Goal: Task Accomplishment & Management: Complete application form

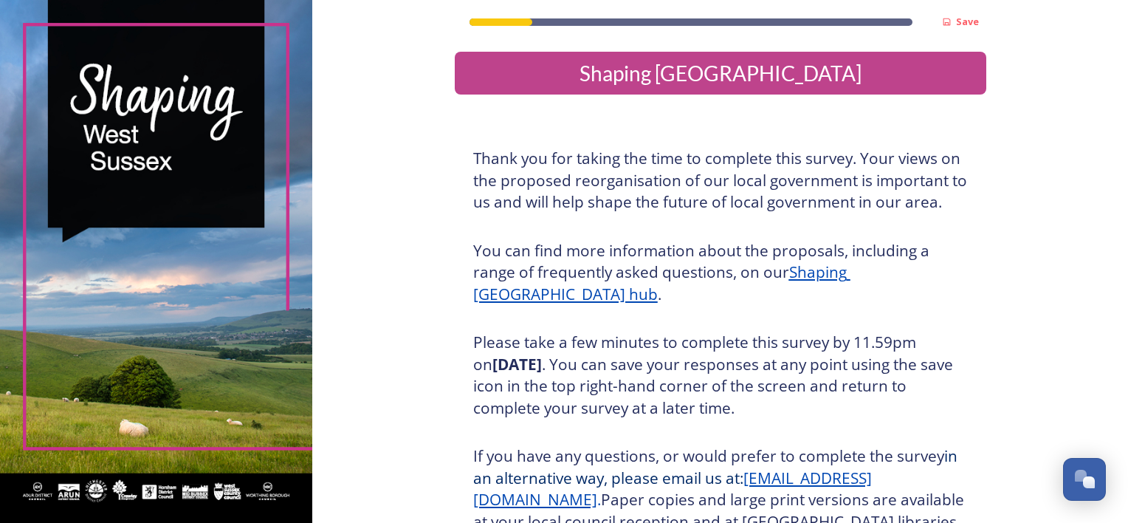
scroll to position [186, 0]
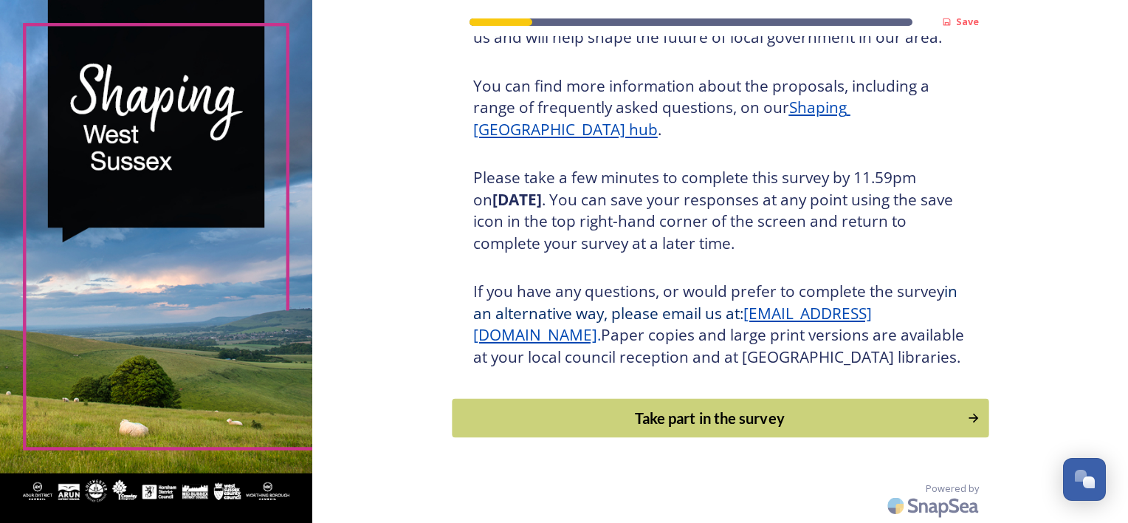
click at [753, 425] on div "Take part in the survey" at bounding box center [709, 418] width 499 height 22
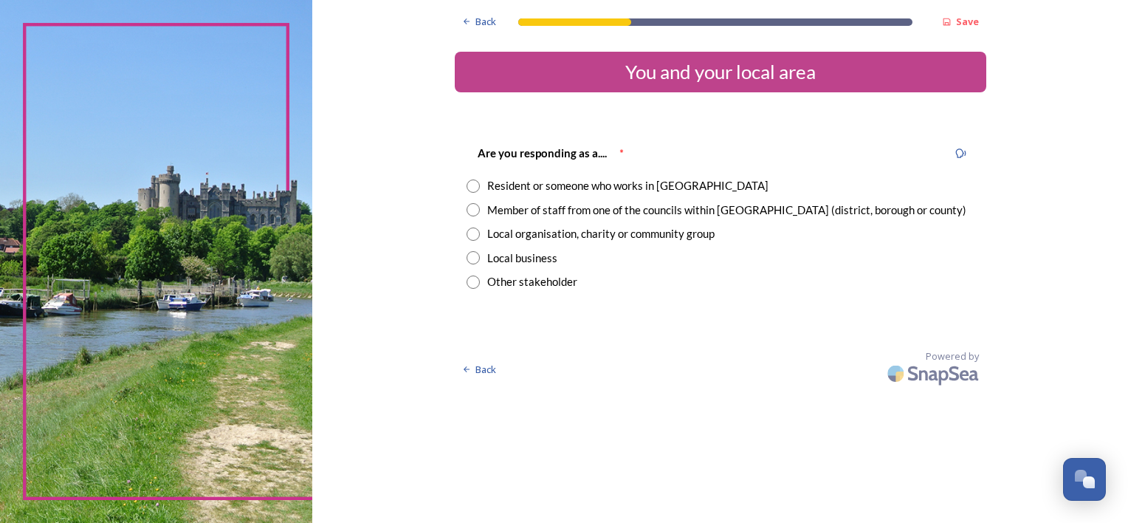
click at [473, 179] on input "radio" at bounding box center [473, 185] width 13 height 13
radio input "true"
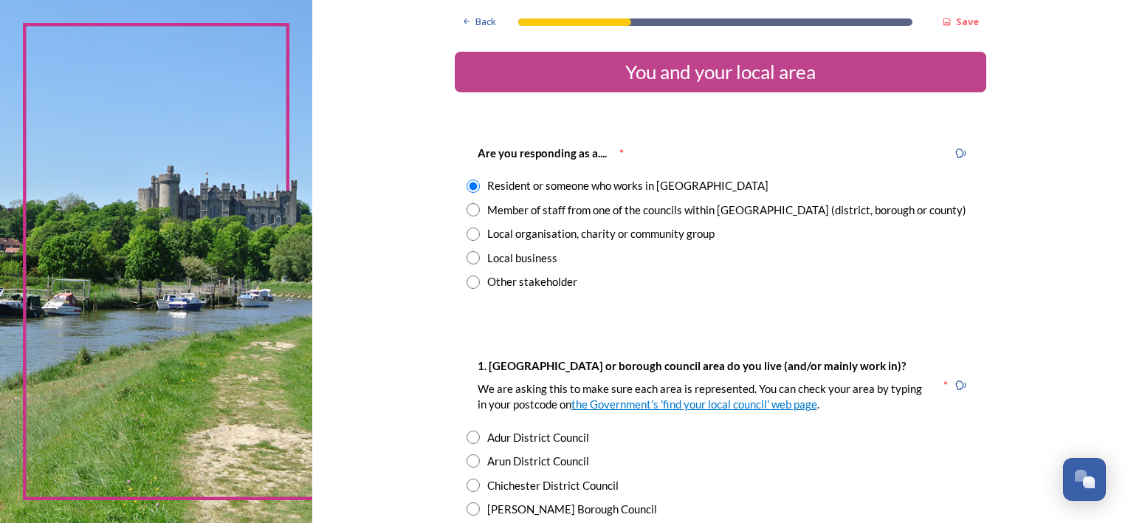
click at [467, 508] on input "radio" at bounding box center [473, 508] width 13 height 13
radio input "true"
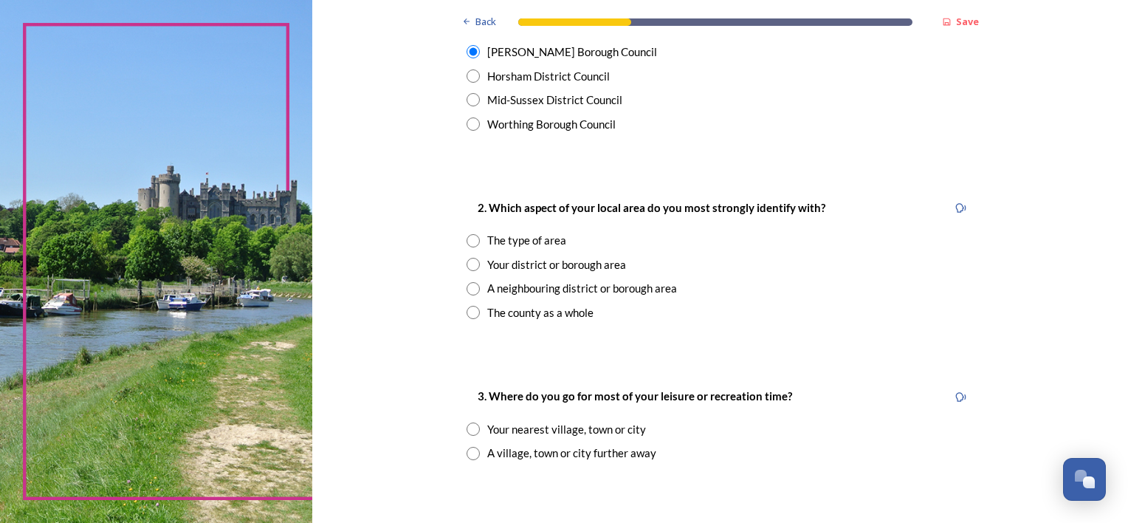
click at [467, 306] on input "radio" at bounding box center [473, 312] width 13 height 13
radio input "true"
click at [469, 422] on input "radio" at bounding box center [473, 428] width 13 height 13
radio input "true"
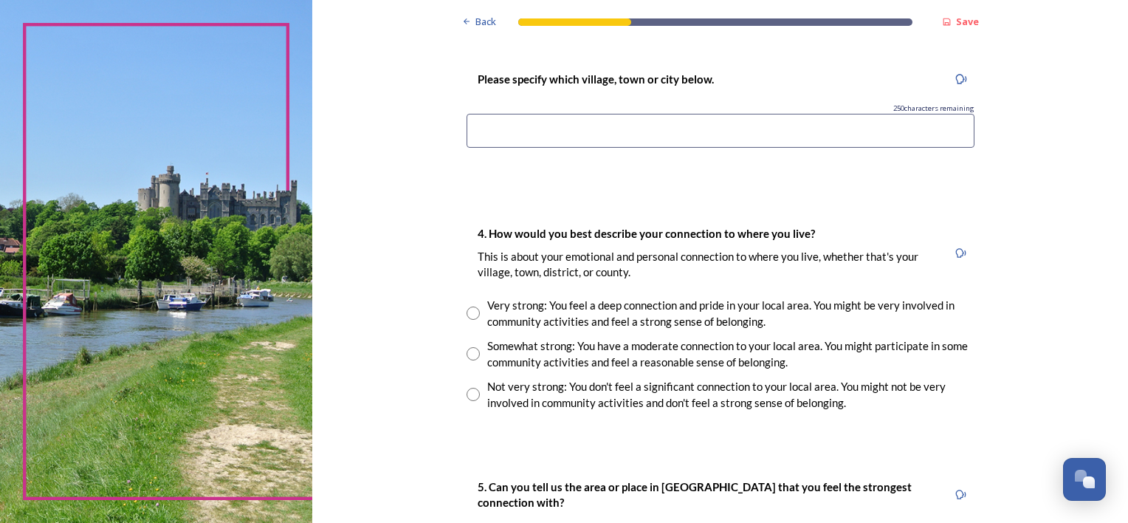
click at [647, 137] on input at bounding box center [721, 131] width 508 height 34
type input "Turners Hill and [PERSON_NAME] central"
click at [467, 390] on input "radio" at bounding box center [473, 394] width 13 height 13
radio input "true"
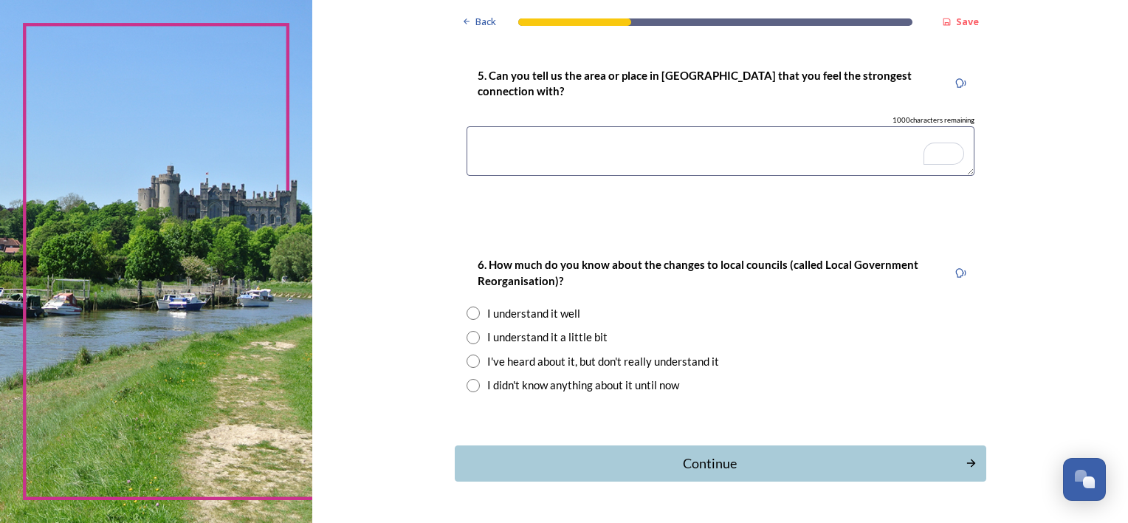
scroll to position [1340, 0]
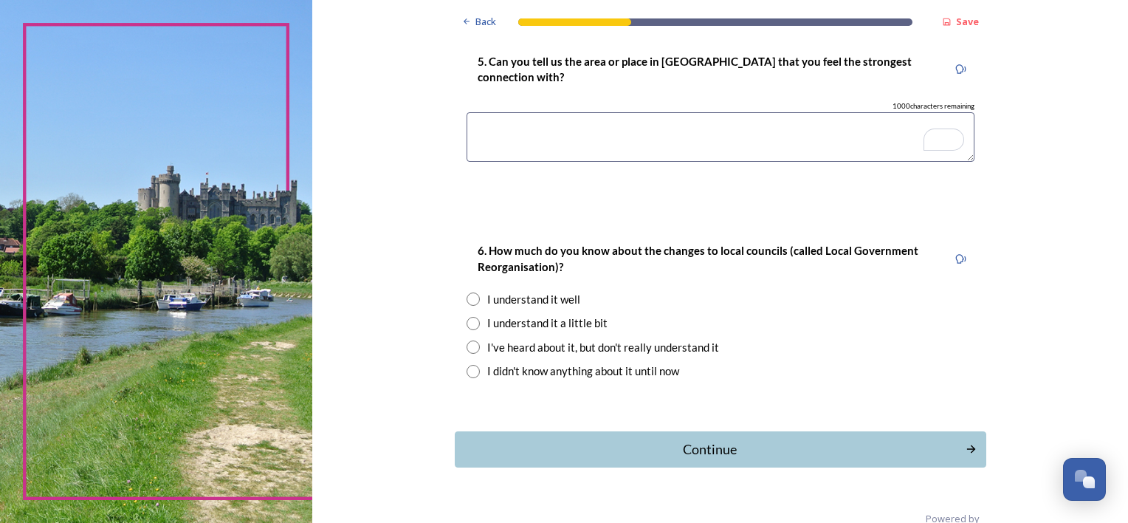
click at [467, 371] on input "radio" at bounding box center [473, 371] width 13 height 13
radio input "true"
click at [599, 458] on button "Continue" at bounding box center [720, 449] width 537 height 36
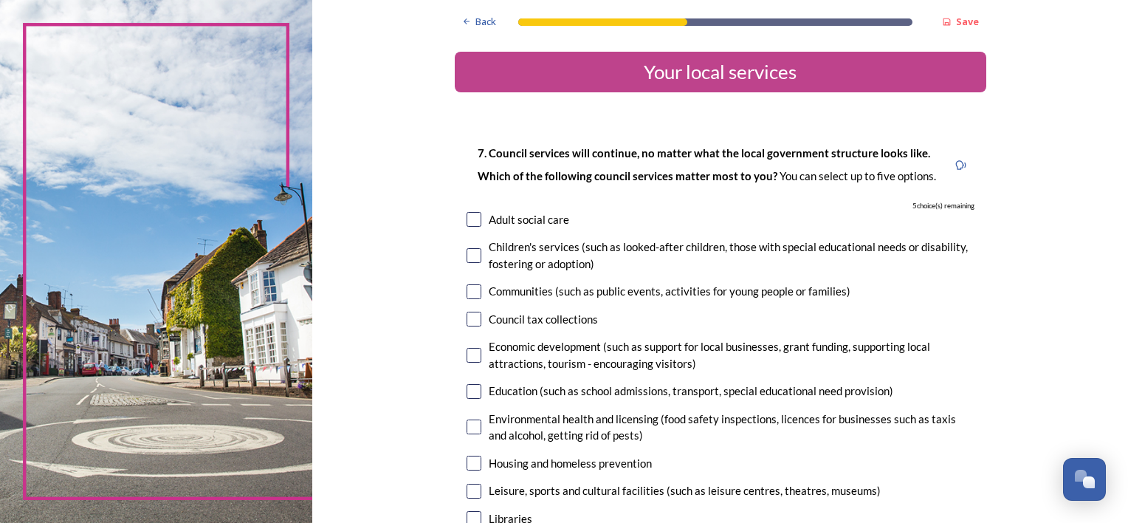
click at [467, 428] on input "checkbox" at bounding box center [474, 426] width 15 height 15
checkbox input "true"
click at [468, 467] on input "checkbox" at bounding box center [474, 462] width 15 height 15
checkbox input "true"
click at [467, 486] on input "checkbox" at bounding box center [474, 491] width 15 height 15
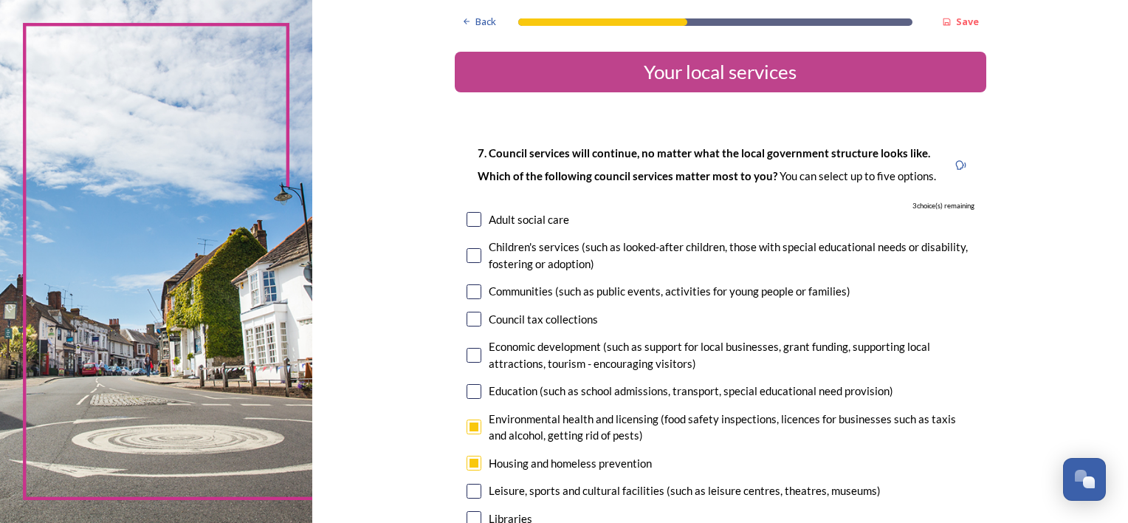
checkbox input "true"
click at [467, 351] on input "checkbox" at bounding box center [474, 355] width 15 height 15
checkbox input "true"
click at [467, 318] on input "checkbox" at bounding box center [474, 319] width 15 height 15
checkbox input "true"
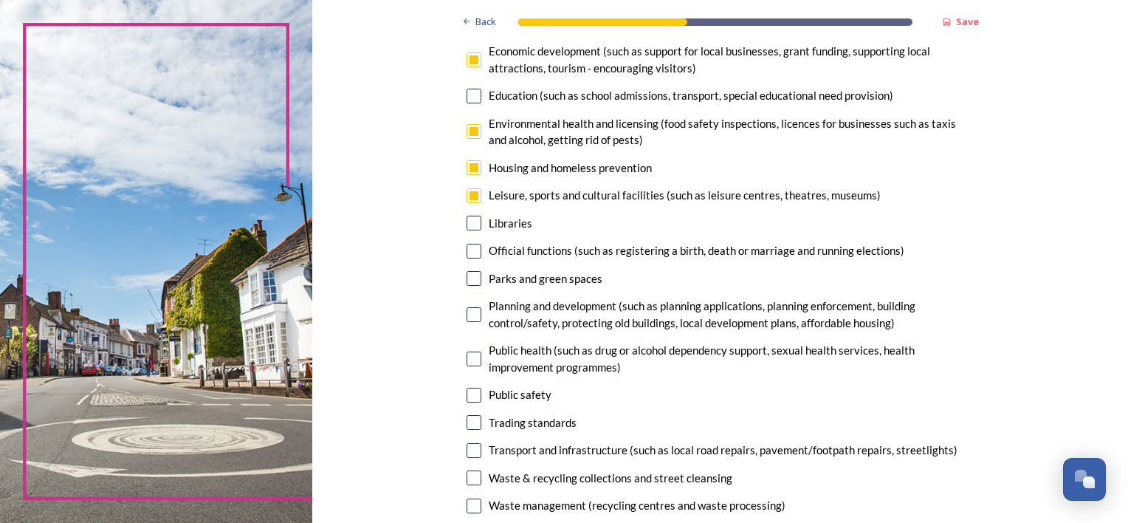
scroll to position [325, 0]
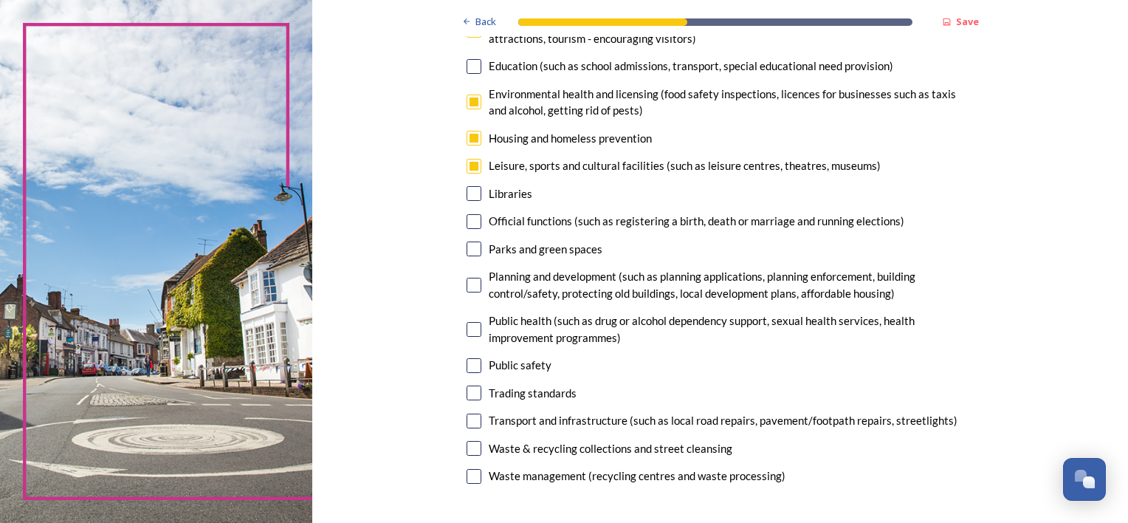
click at [469, 101] on input "checkbox" at bounding box center [474, 101] width 15 height 15
checkbox input "false"
click at [473, 416] on input "checkbox" at bounding box center [474, 420] width 15 height 15
checkbox input "true"
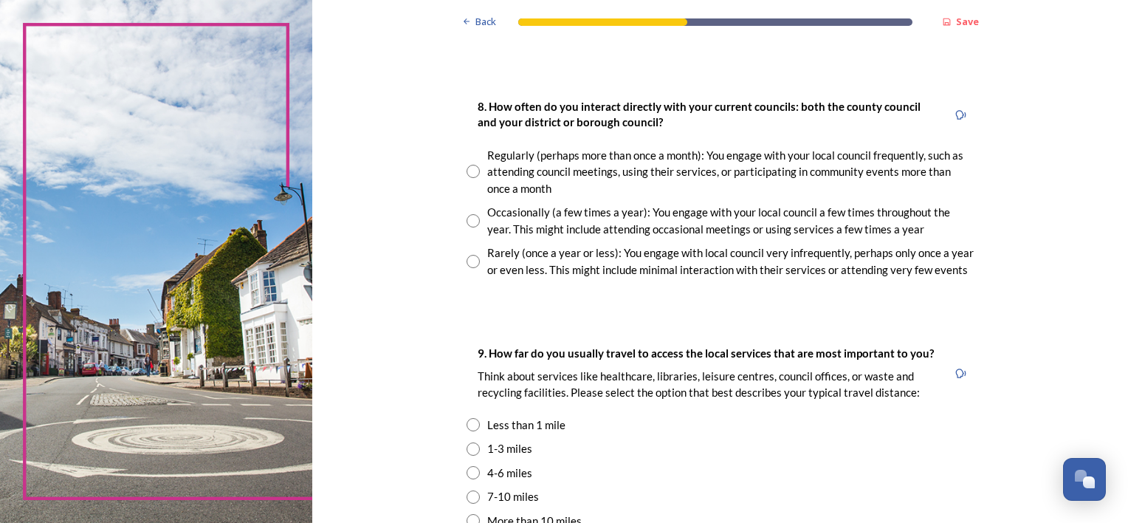
click at [467, 218] on input "radio" at bounding box center [473, 220] width 13 height 13
radio input "true"
click at [469, 472] on input "radio" at bounding box center [473, 472] width 13 height 13
radio input "true"
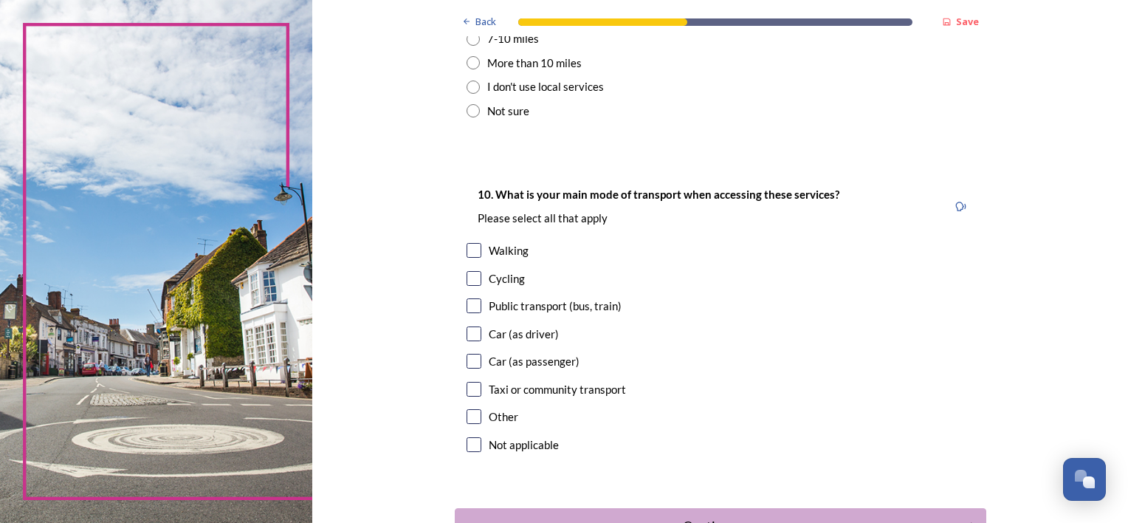
click at [469, 41] on input "radio" at bounding box center [473, 38] width 13 height 13
radio input "true"
click at [467, 391] on input "checkbox" at bounding box center [474, 389] width 15 height 15
checkbox input "true"
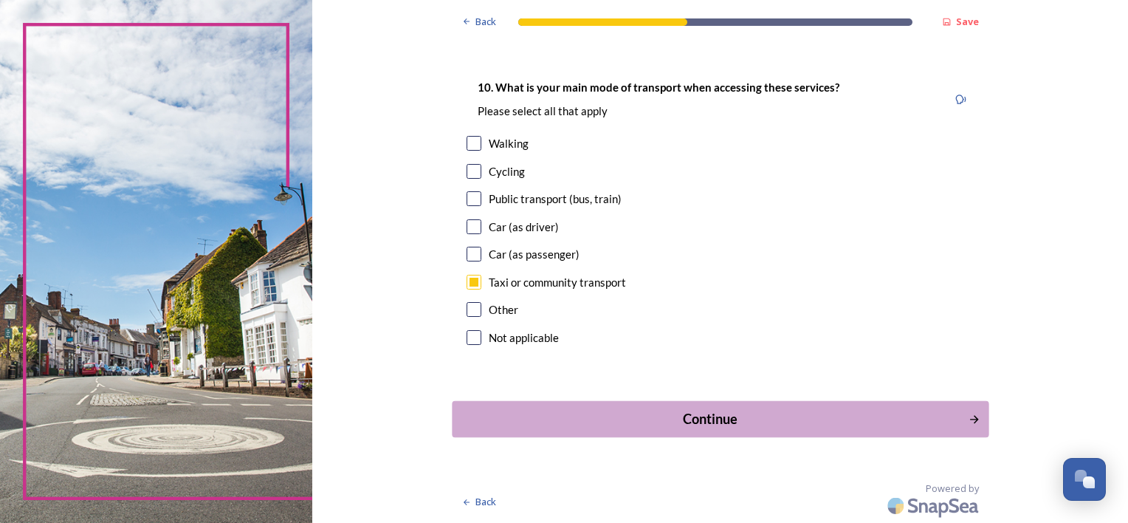
click at [719, 416] on div "Continue" at bounding box center [710, 419] width 500 height 20
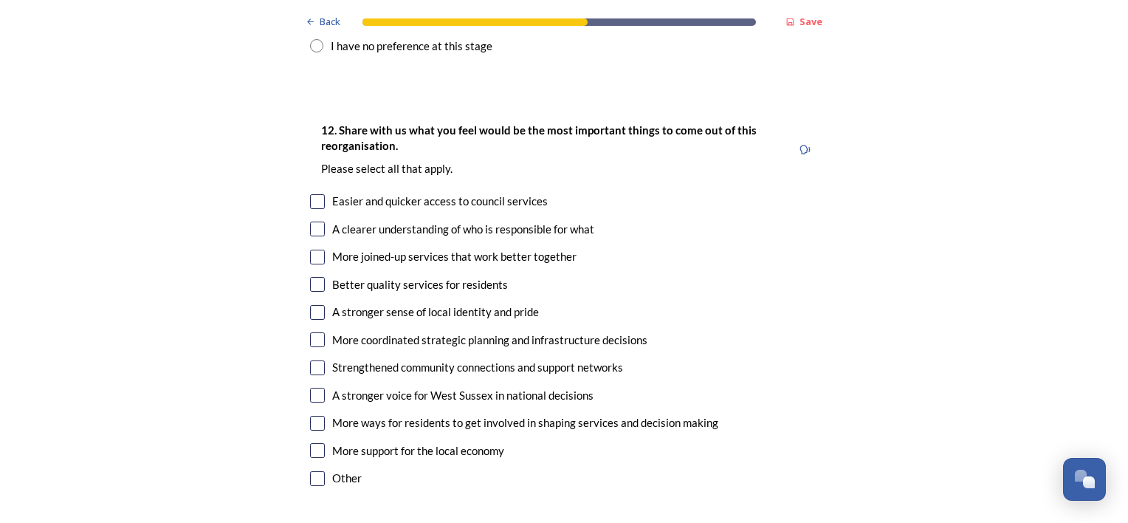
scroll to position [1668, 0]
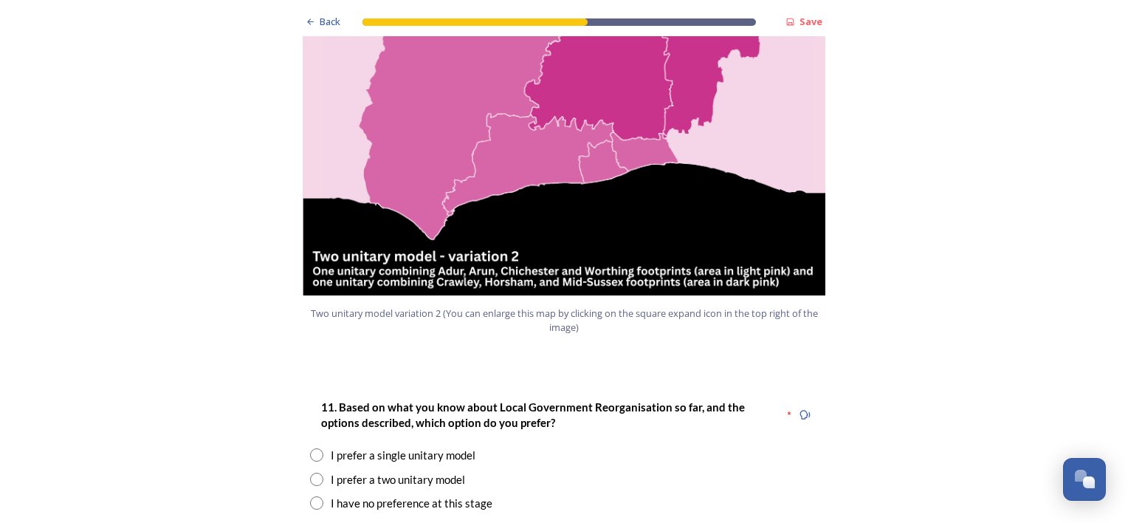
click at [310, 448] on input "radio" at bounding box center [316, 454] width 13 height 13
radio input "true"
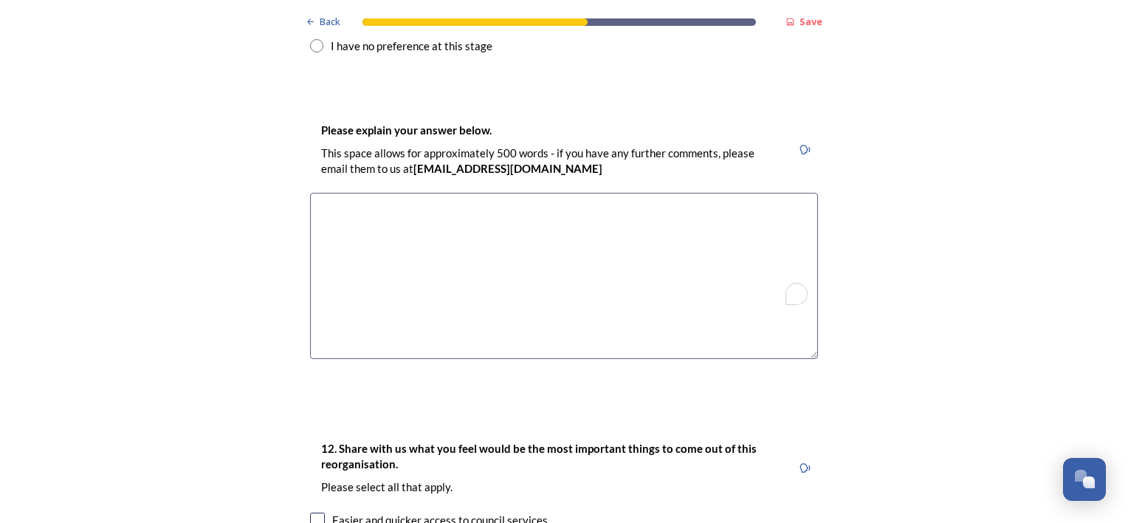
click at [525, 193] on textarea "To enrich screen reader interactions, please activate Accessibility in Grammarl…" at bounding box center [564, 276] width 508 height 166
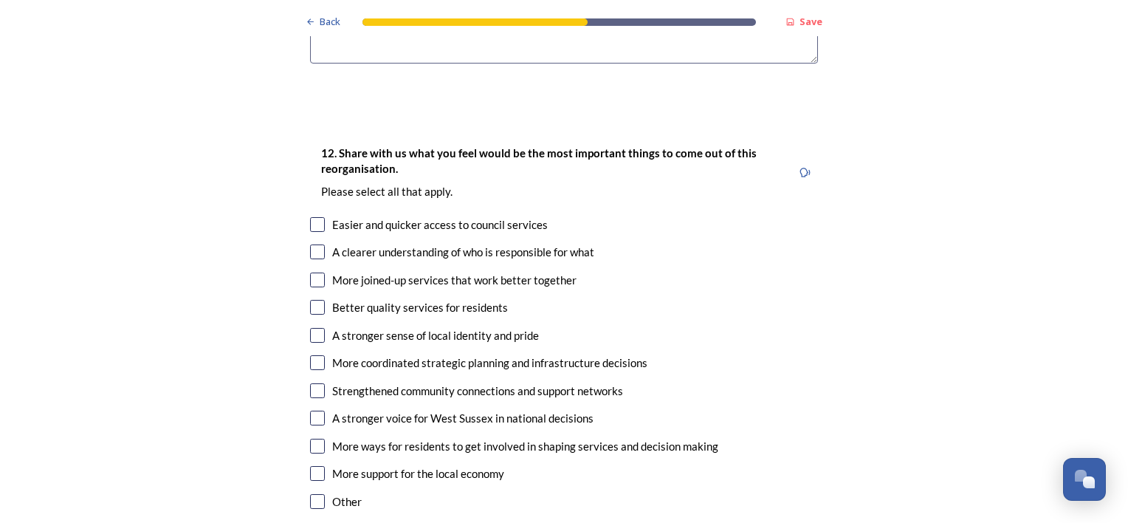
scroll to position [2449, 0]
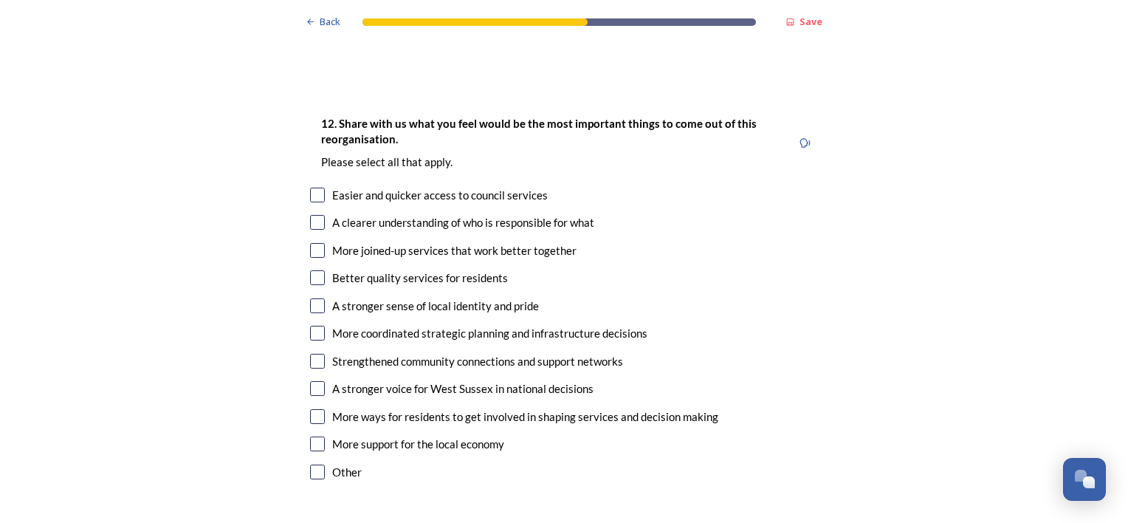
type textarea "I understand that each aerea may have different needs but operating as a unit w…"
click at [315, 215] on input "checkbox" at bounding box center [317, 222] width 15 height 15
checkbox input "true"
click at [313, 270] on input "checkbox" at bounding box center [317, 277] width 15 height 15
checkbox input "true"
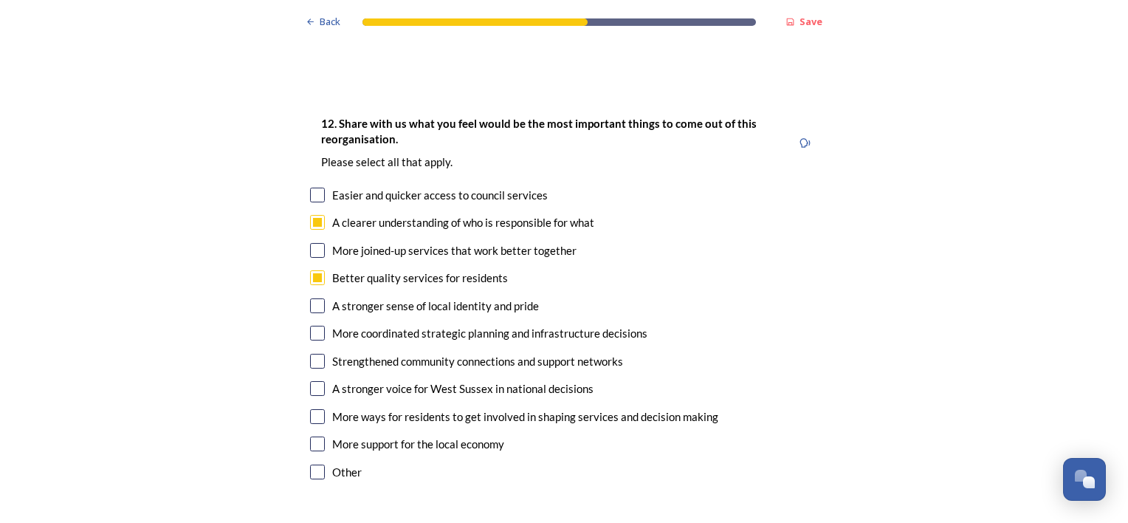
click at [310, 354] on input "checkbox" at bounding box center [317, 361] width 15 height 15
checkbox input "true"
click at [316, 381] on input "checkbox" at bounding box center [317, 388] width 15 height 15
checkbox input "true"
click at [311, 436] on input "checkbox" at bounding box center [317, 443] width 15 height 15
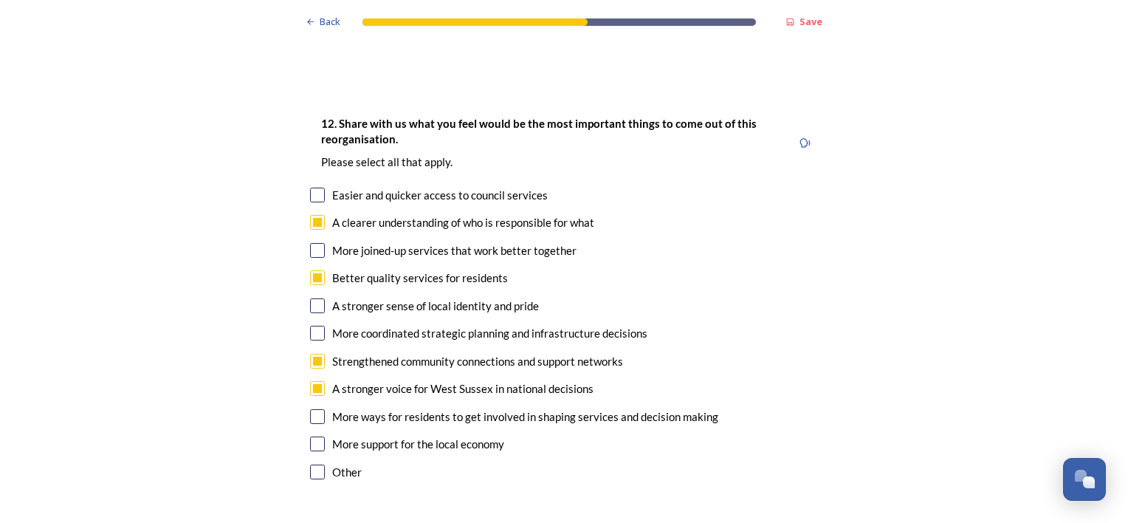
checkbox input "true"
click at [312, 409] on input "checkbox" at bounding box center [317, 416] width 15 height 15
checkbox input "true"
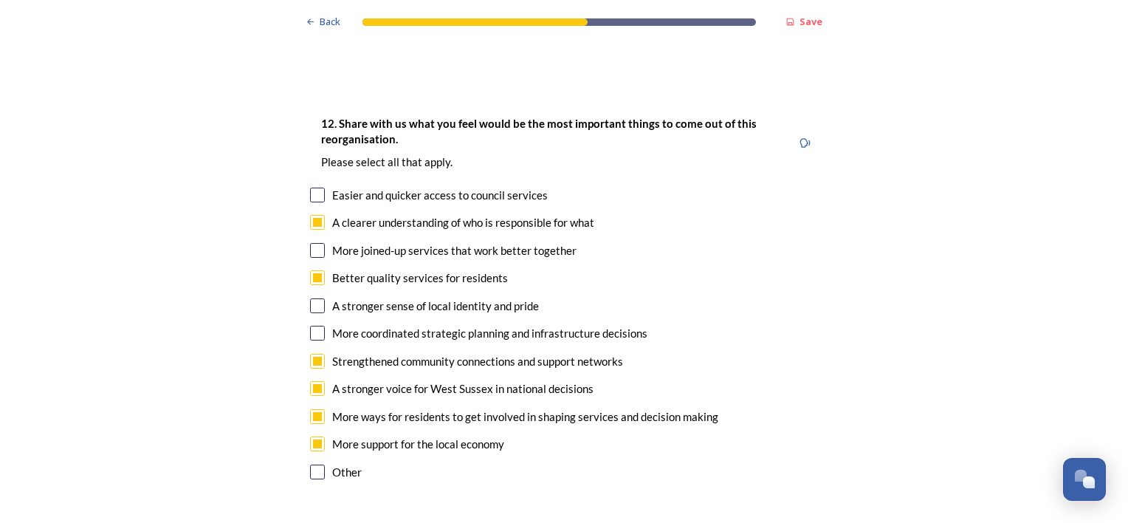
click at [315, 188] on input "checkbox" at bounding box center [317, 195] width 15 height 15
checkbox input "true"
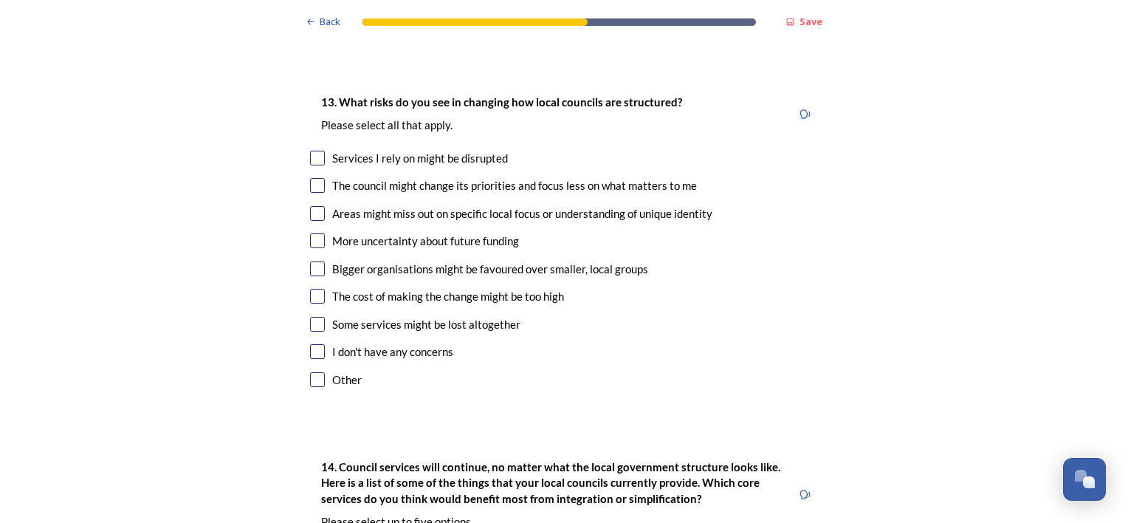
click at [314, 178] on input "checkbox" at bounding box center [317, 185] width 15 height 15
checkbox input "true"
click at [312, 233] on input "checkbox" at bounding box center [317, 240] width 15 height 15
checkbox input "true"
click at [313, 261] on input "checkbox" at bounding box center [317, 268] width 15 height 15
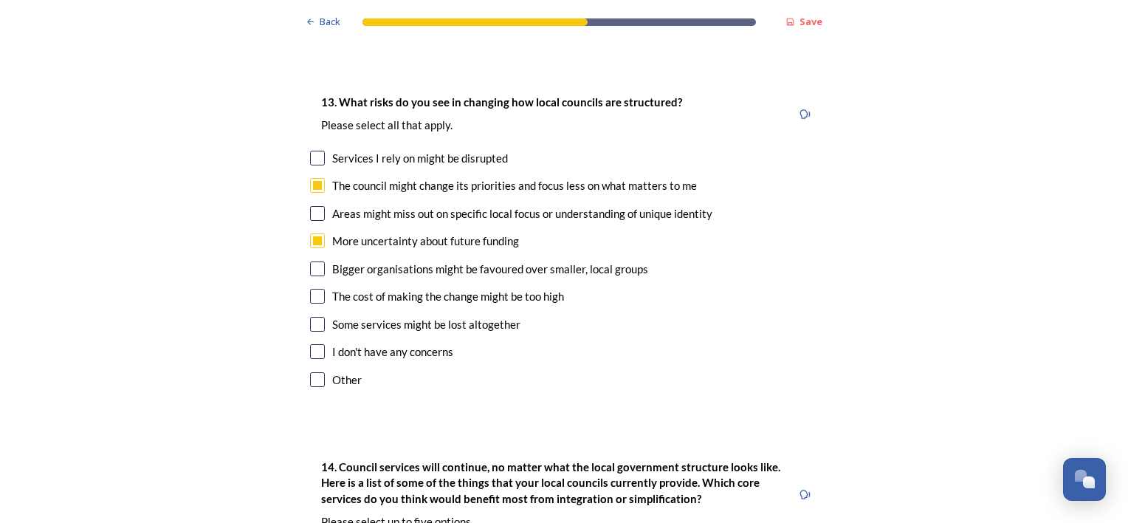
checkbox input "true"
click at [312, 317] on input "checkbox" at bounding box center [317, 324] width 15 height 15
checkbox input "true"
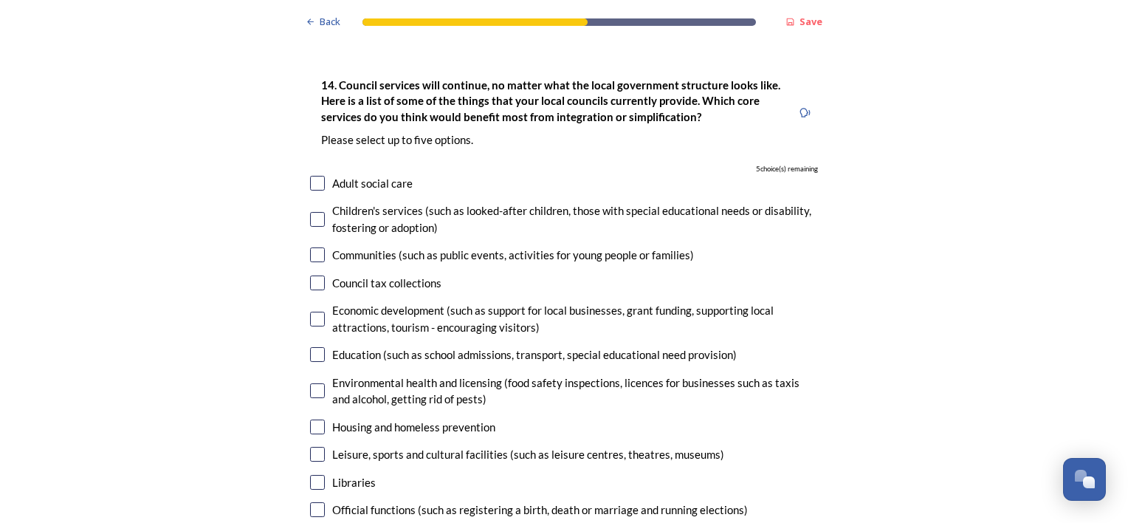
scroll to position [3275, 0]
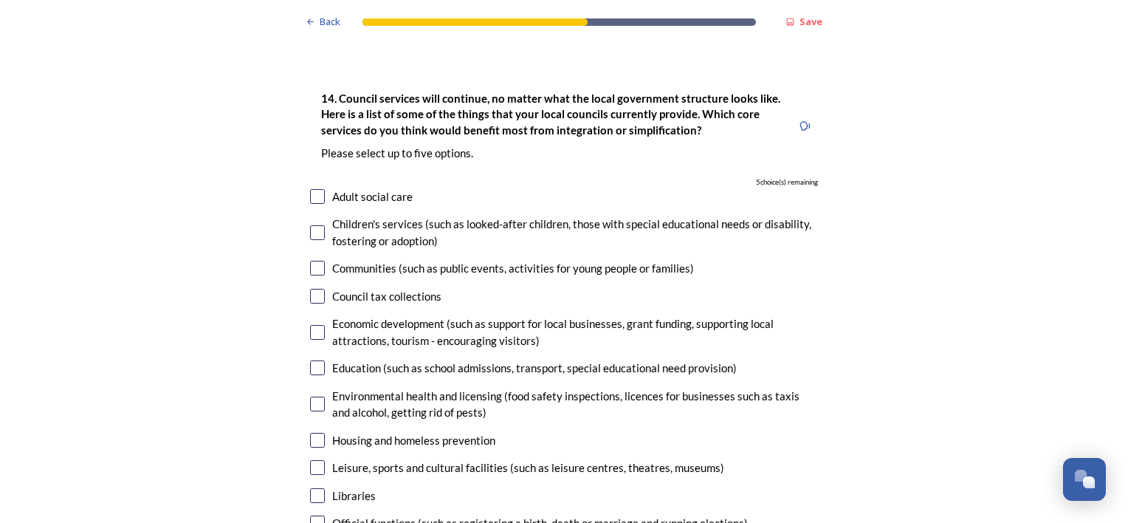
click at [312, 360] on input "checkbox" at bounding box center [317, 367] width 15 height 15
checkbox input "true"
click at [312, 433] on input "checkbox" at bounding box center [317, 440] width 15 height 15
checkbox input "true"
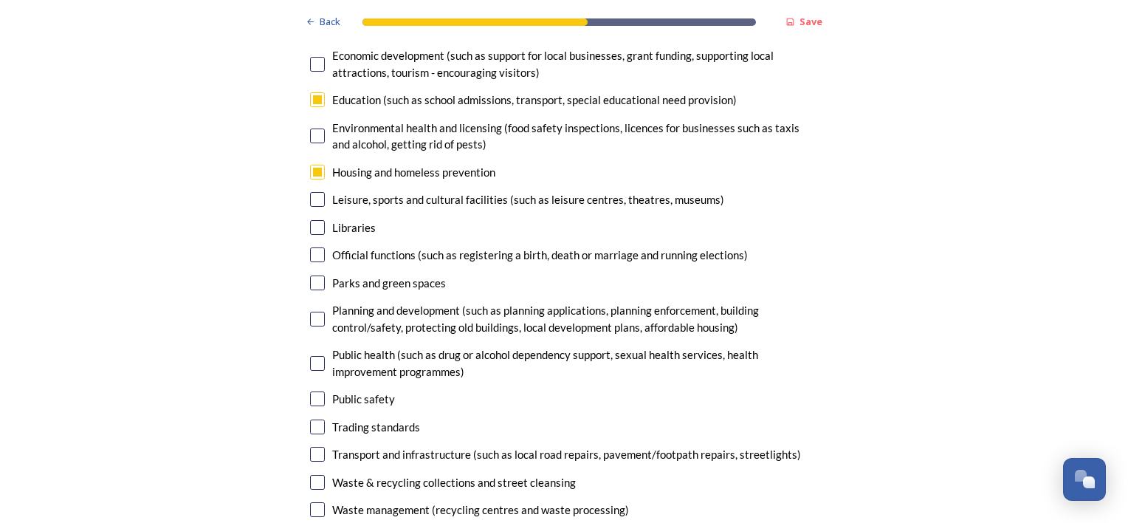
scroll to position [3570, 0]
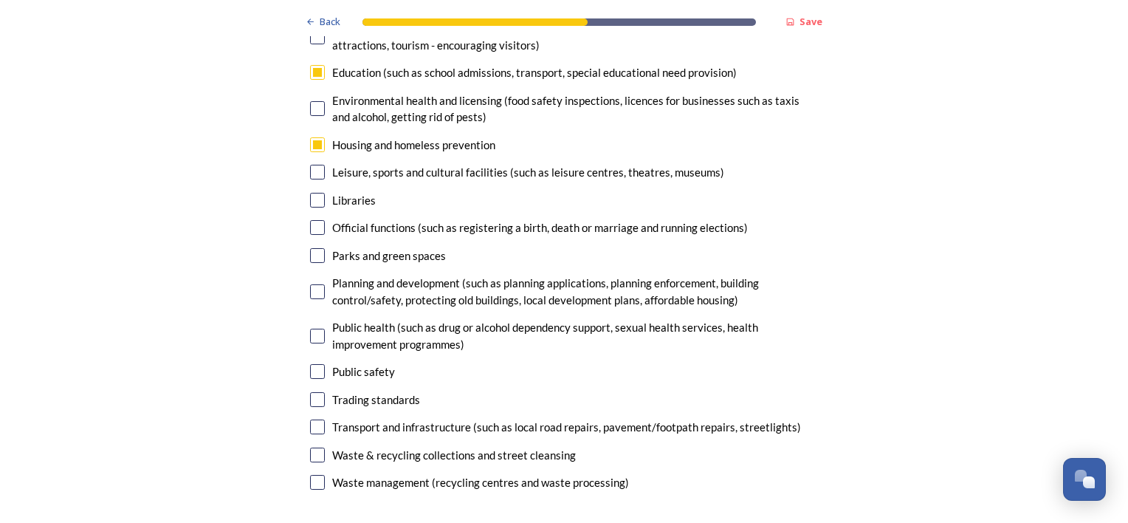
click at [312, 248] on input "checkbox" at bounding box center [317, 255] width 15 height 15
checkbox input "true"
click at [312, 284] on input "checkbox" at bounding box center [317, 291] width 15 height 15
checkbox input "false"
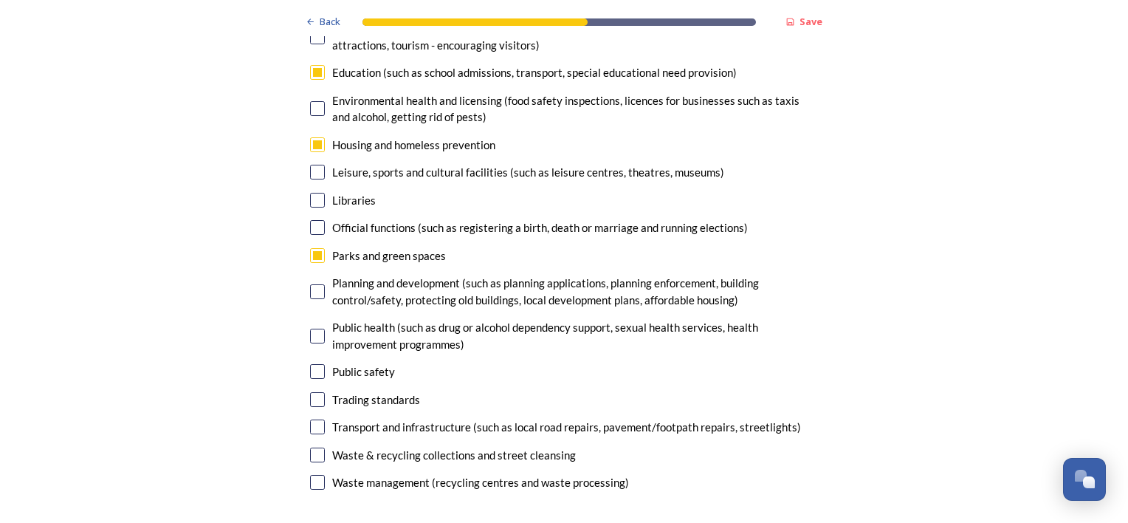
click at [313, 419] on input "checkbox" at bounding box center [317, 426] width 15 height 15
checkbox input "true"
click at [315, 475] on input "checkbox" at bounding box center [317, 482] width 15 height 15
checkbox input "true"
click at [311, 328] on input "checkbox" at bounding box center [317, 335] width 15 height 15
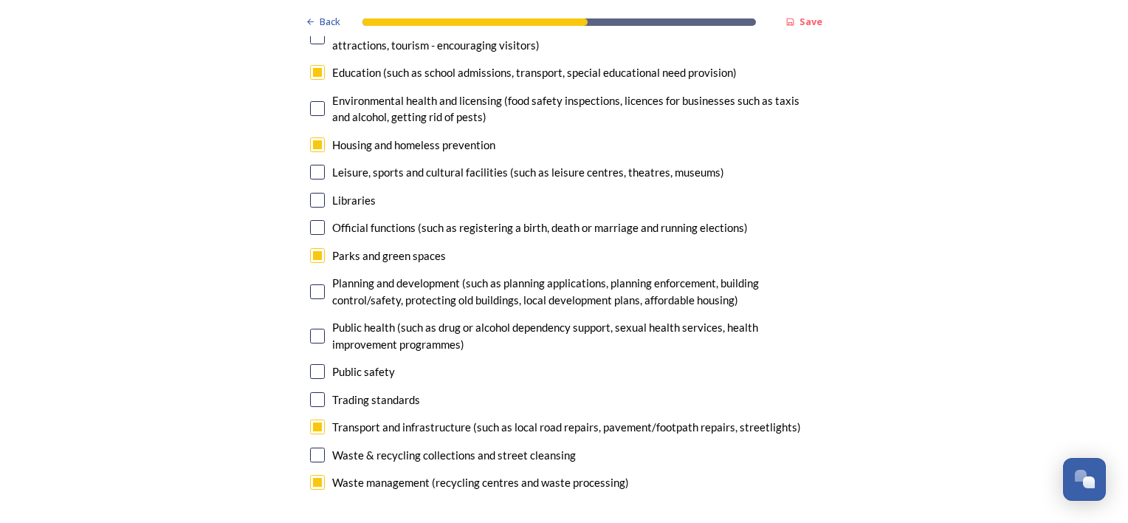
checkbox input "false"
click at [313, 284] on input "checkbox" at bounding box center [317, 291] width 15 height 15
checkbox input "false"
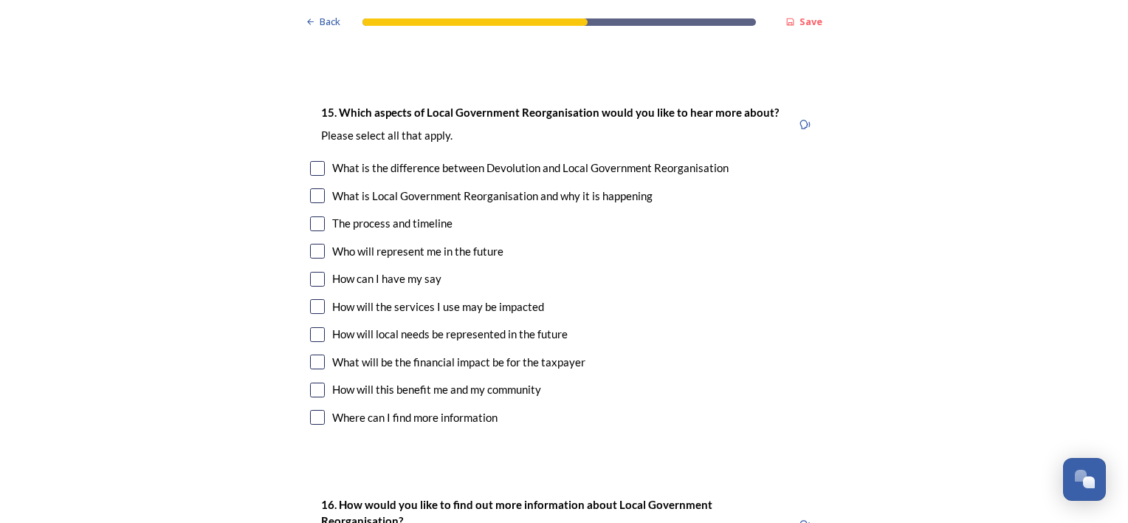
click at [310, 216] on input "checkbox" at bounding box center [317, 223] width 15 height 15
checkbox input "true"
click at [310, 272] on input "checkbox" at bounding box center [317, 279] width 15 height 15
checkbox input "true"
click at [316, 161] on input "checkbox" at bounding box center [317, 168] width 15 height 15
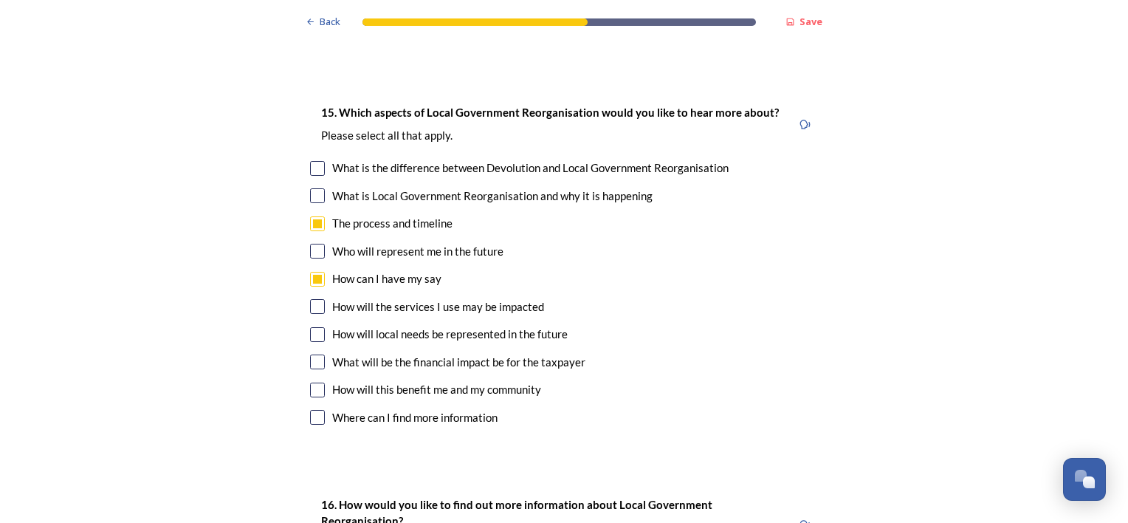
checkbox input "true"
click at [312, 188] on input "checkbox" at bounding box center [317, 195] width 15 height 15
checkbox input "true"
click at [310, 354] on input "checkbox" at bounding box center [317, 361] width 15 height 15
checkbox input "true"
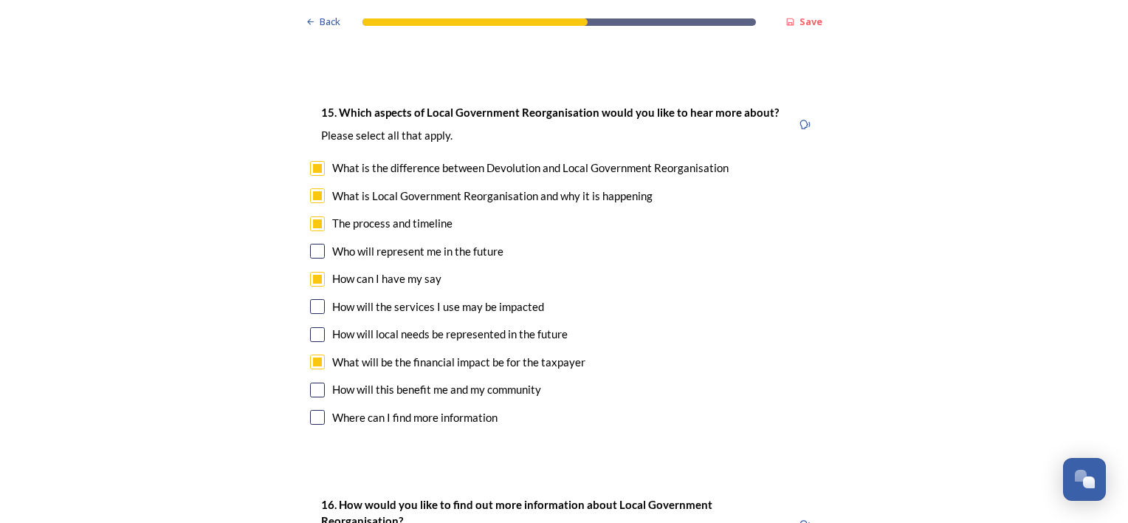
click at [312, 382] on input "checkbox" at bounding box center [317, 389] width 15 height 15
checkbox input "true"
click at [310, 299] on input "checkbox" at bounding box center [317, 306] width 15 height 15
checkbox input "true"
click at [315, 410] on input "checkbox" at bounding box center [317, 417] width 15 height 15
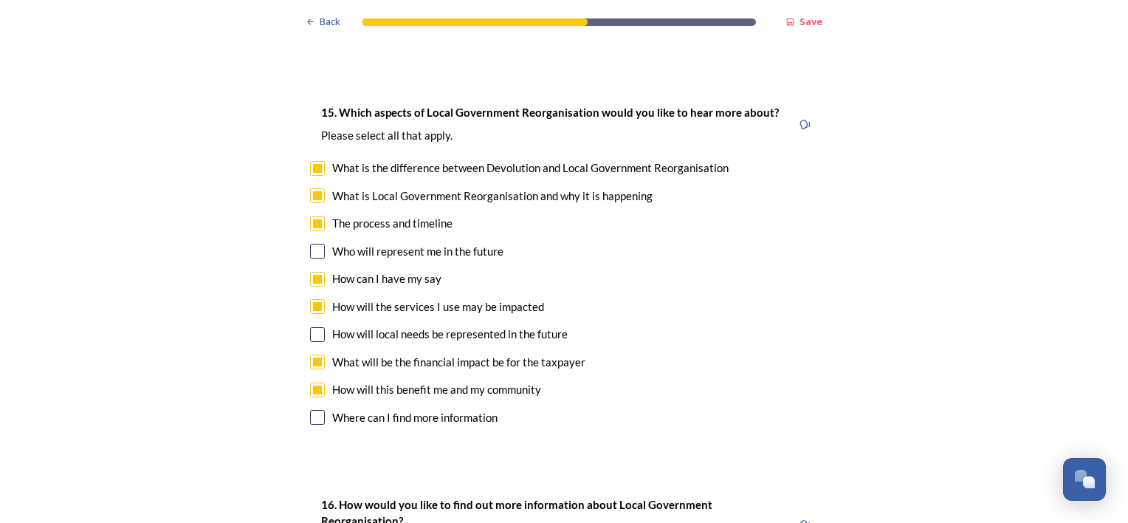
checkbox input "true"
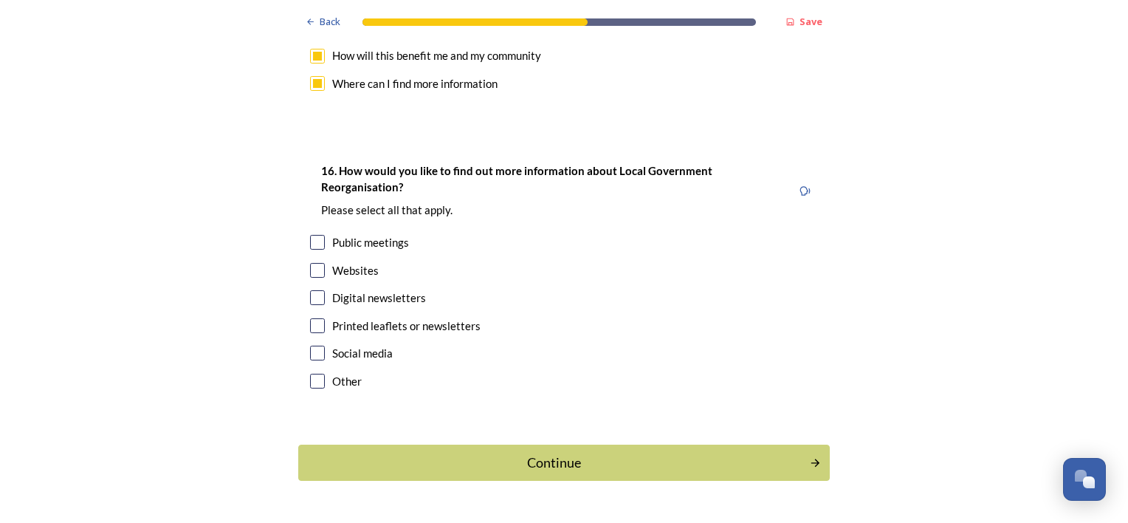
click at [313, 263] on input "checkbox" at bounding box center [317, 270] width 15 height 15
checkbox input "true"
click at [310, 345] on input "checkbox" at bounding box center [317, 352] width 15 height 15
checkbox input "true"
click at [310, 235] on input "checkbox" at bounding box center [317, 242] width 15 height 15
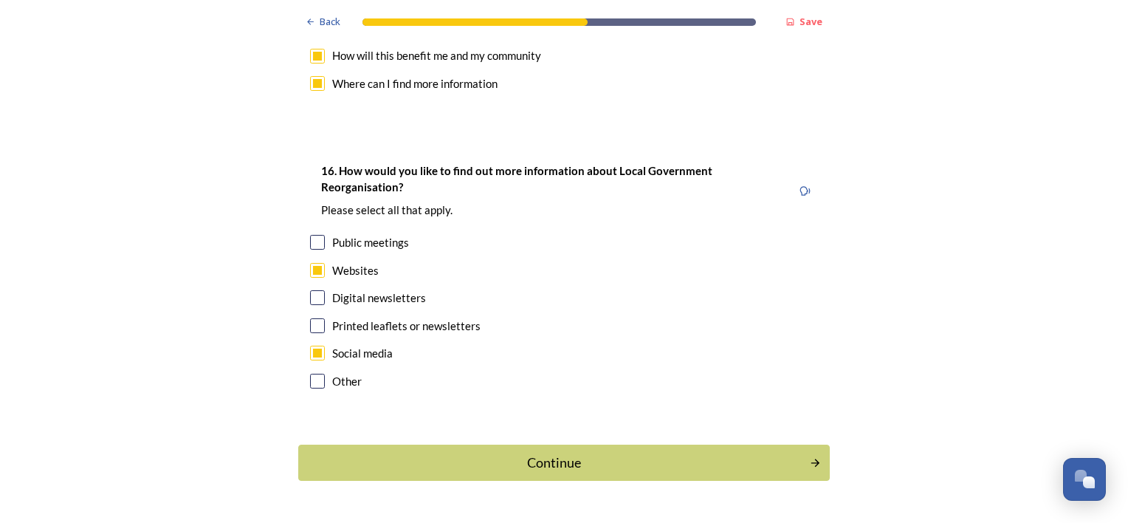
checkbox input "true"
click at [310, 290] on input "checkbox" at bounding box center [317, 297] width 15 height 15
checkbox input "true"
click at [472, 453] on div "Continue" at bounding box center [554, 463] width 500 height 20
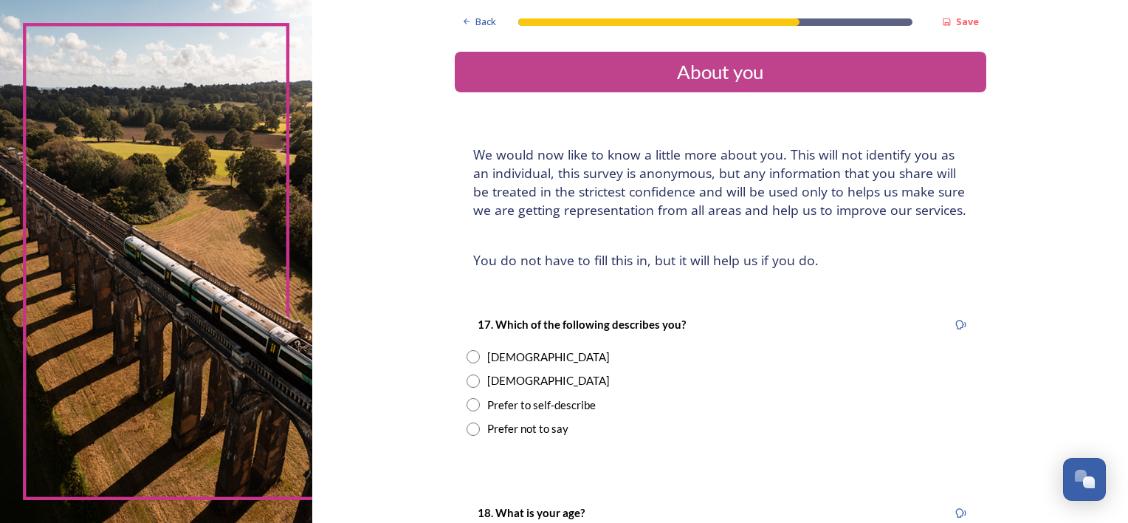
click at [467, 350] on input "radio" at bounding box center [473, 356] width 13 height 13
radio input "true"
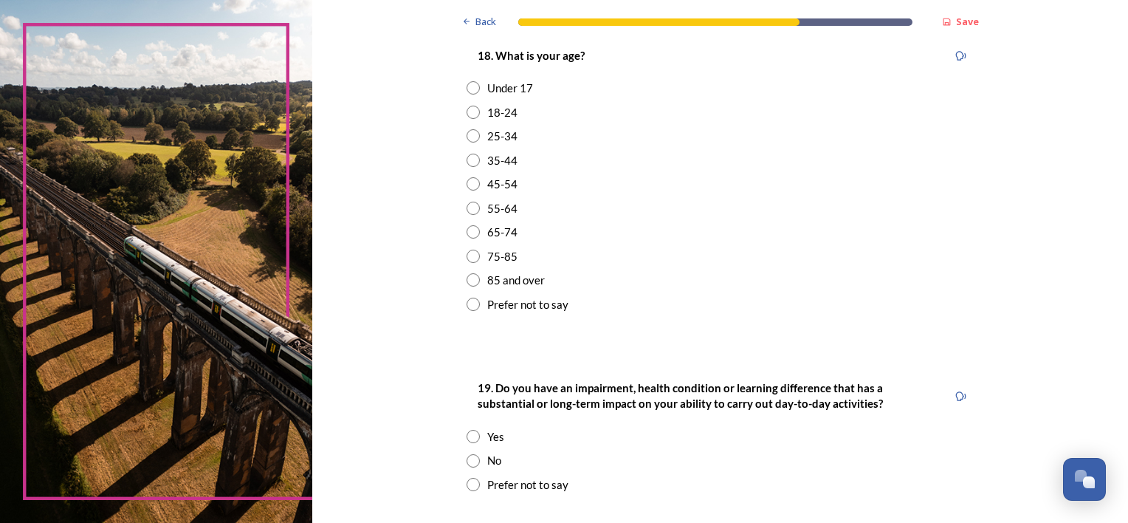
click at [469, 157] on input "radio" at bounding box center [473, 160] width 13 height 13
radio input "true"
click at [470, 434] on input "radio" at bounding box center [473, 436] width 13 height 13
radio input "true"
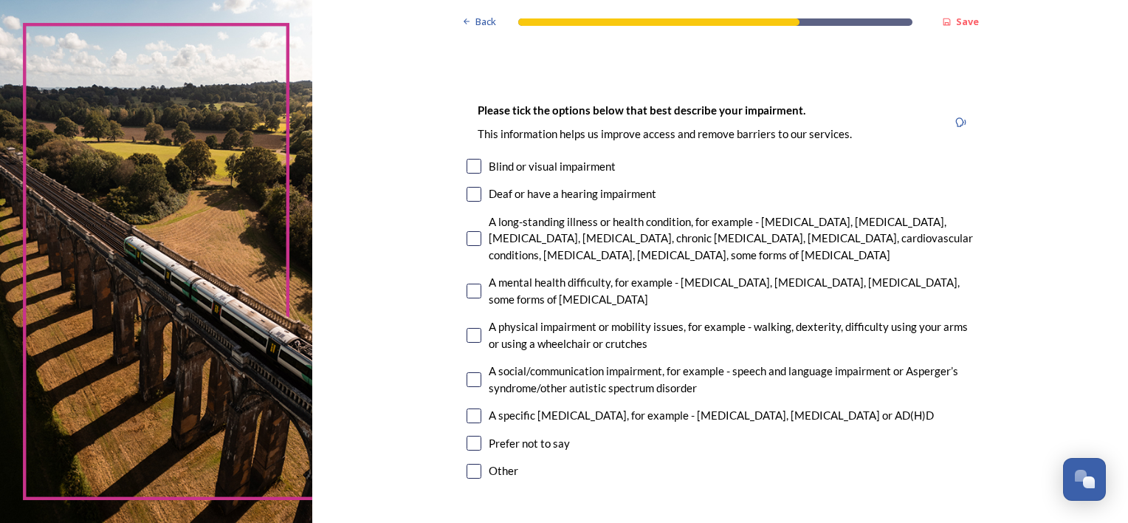
click at [467, 238] on input "checkbox" at bounding box center [474, 238] width 15 height 15
checkbox input "false"
click at [467, 292] on input "checkbox" at bounding box center [474, 290] width 15 height 15
checkbox input "true"
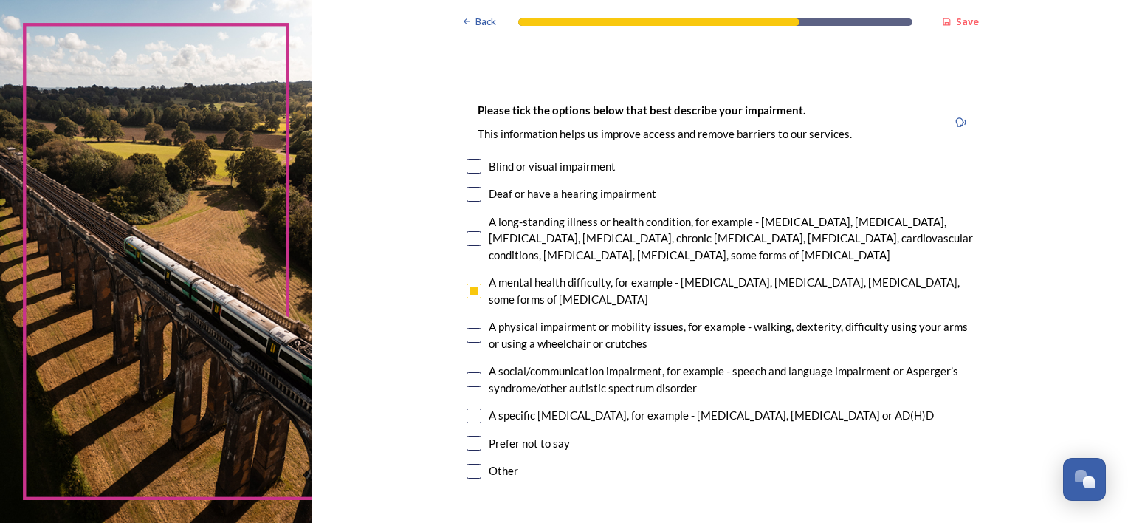
scroll to position [1202, 0]
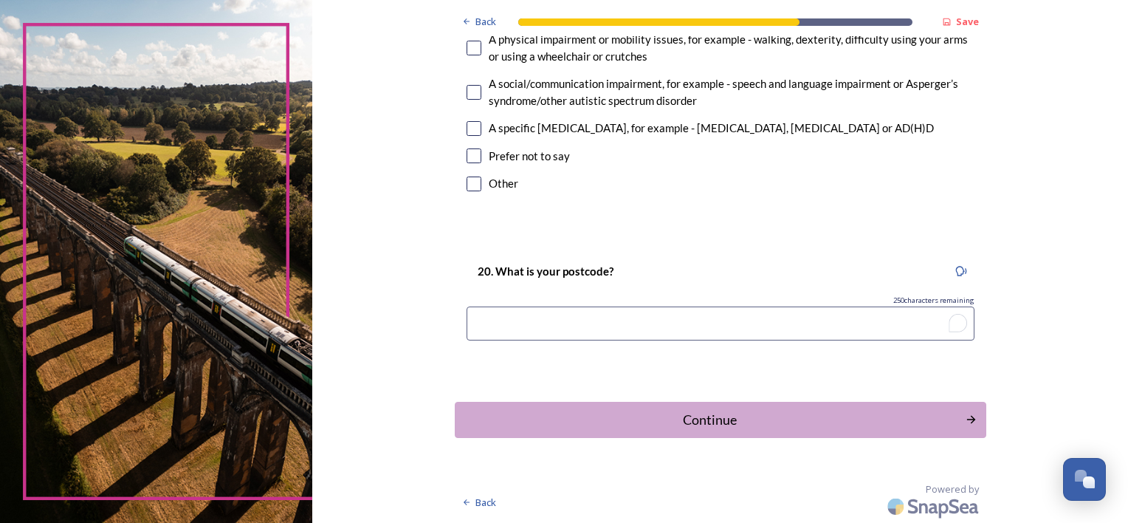
click at [738, 316] on input "To enrich screen reader interactions, please activate Accessibility in Grammarl…" at bounding box center [721, 323] width 508 height 34
type input "rh104pl"
click at [637, 419] on div "Continue" at bounding box center [710, 420] width 500 height 20
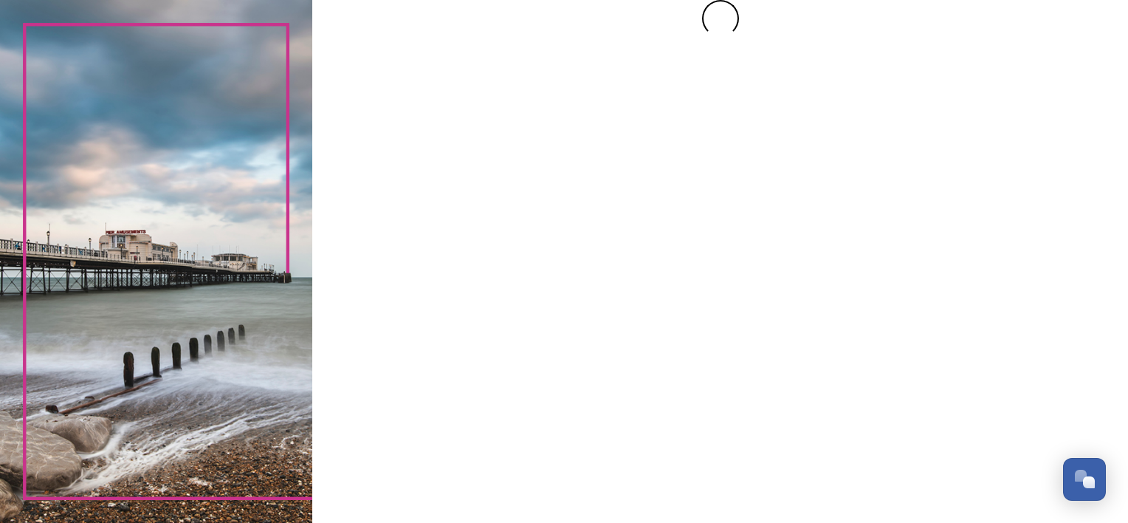
scroll to position [0, 0]
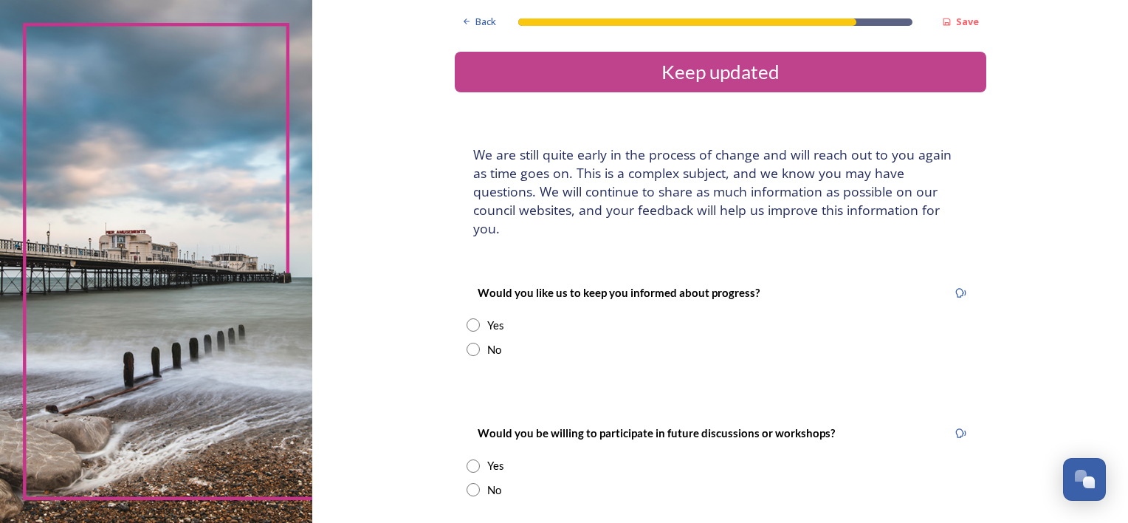
click at [467, 343] on input "radio" at bounding box center [473, 349] width 13 height 13
radio input "true"
click at [470, 459] on input "radio" at bounding box center [473, 465] width 13 height 13
radio input "true"
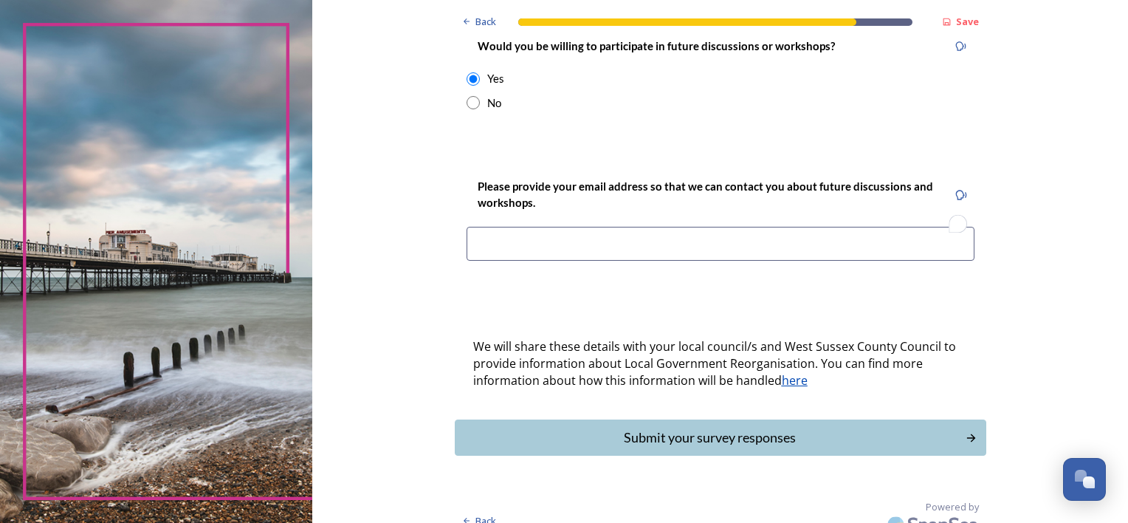
click at [711, 227] on input "To enrich screen reader interactions, please activate Accessibility in Grammarl…" at bounding box center [721, 244] width 508 height 34
type input "[EMAIL_ADDRESS][DOMAIN_NAME]"
click at [700, 427] on div "Submit your survey responses" at bounding box center [710, 437] width 500 height 20
